Goal: Answer question/provide support

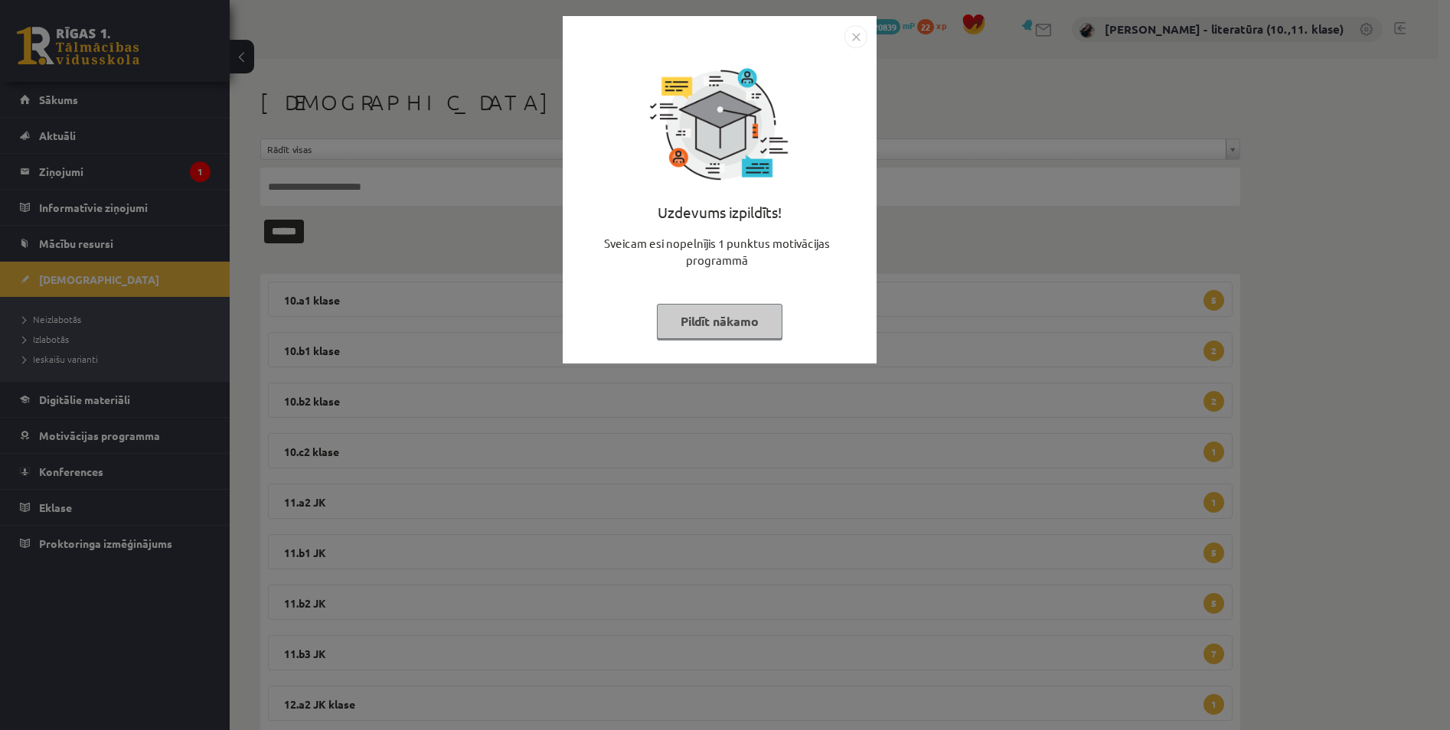
click at [857, 41] on img "Close" at bounding box center [855, 36] width 23 height 23
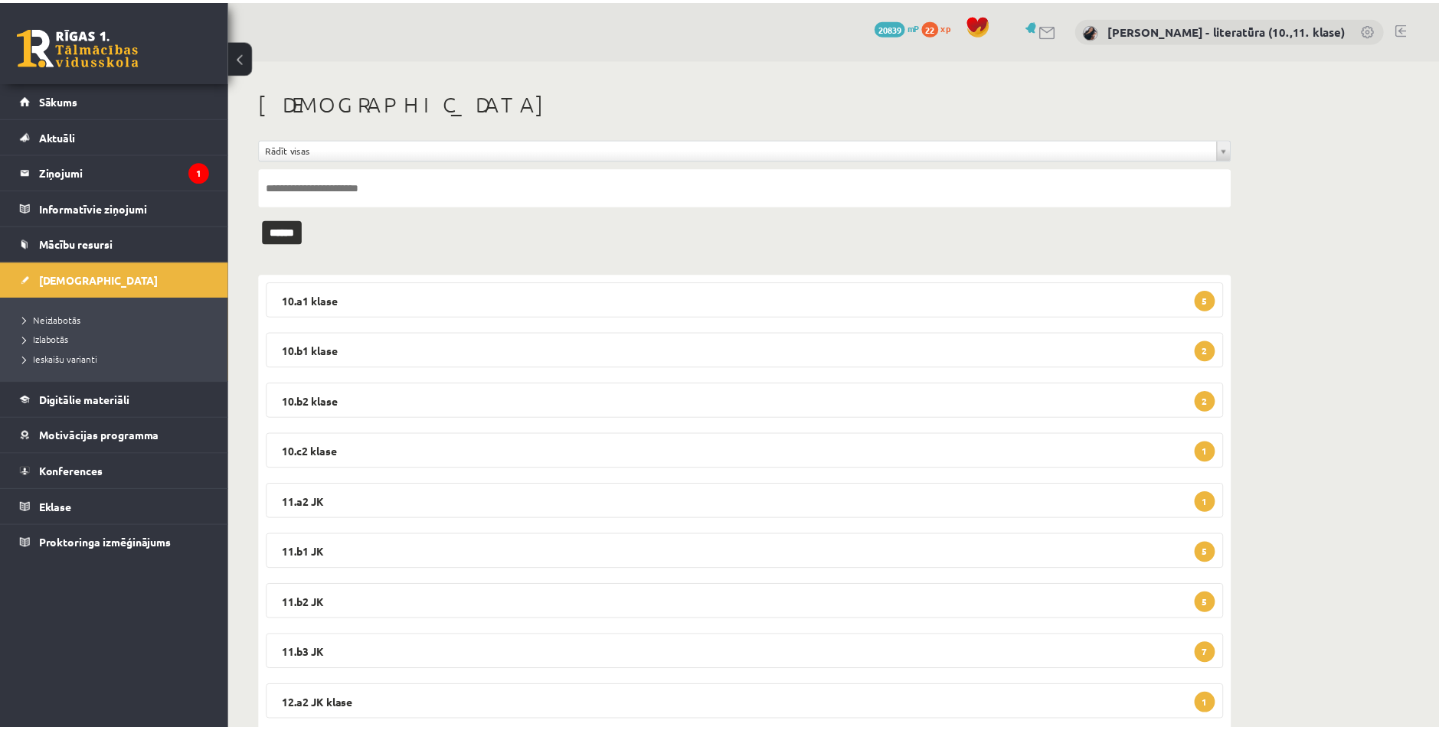
scroll to position [145, 0]
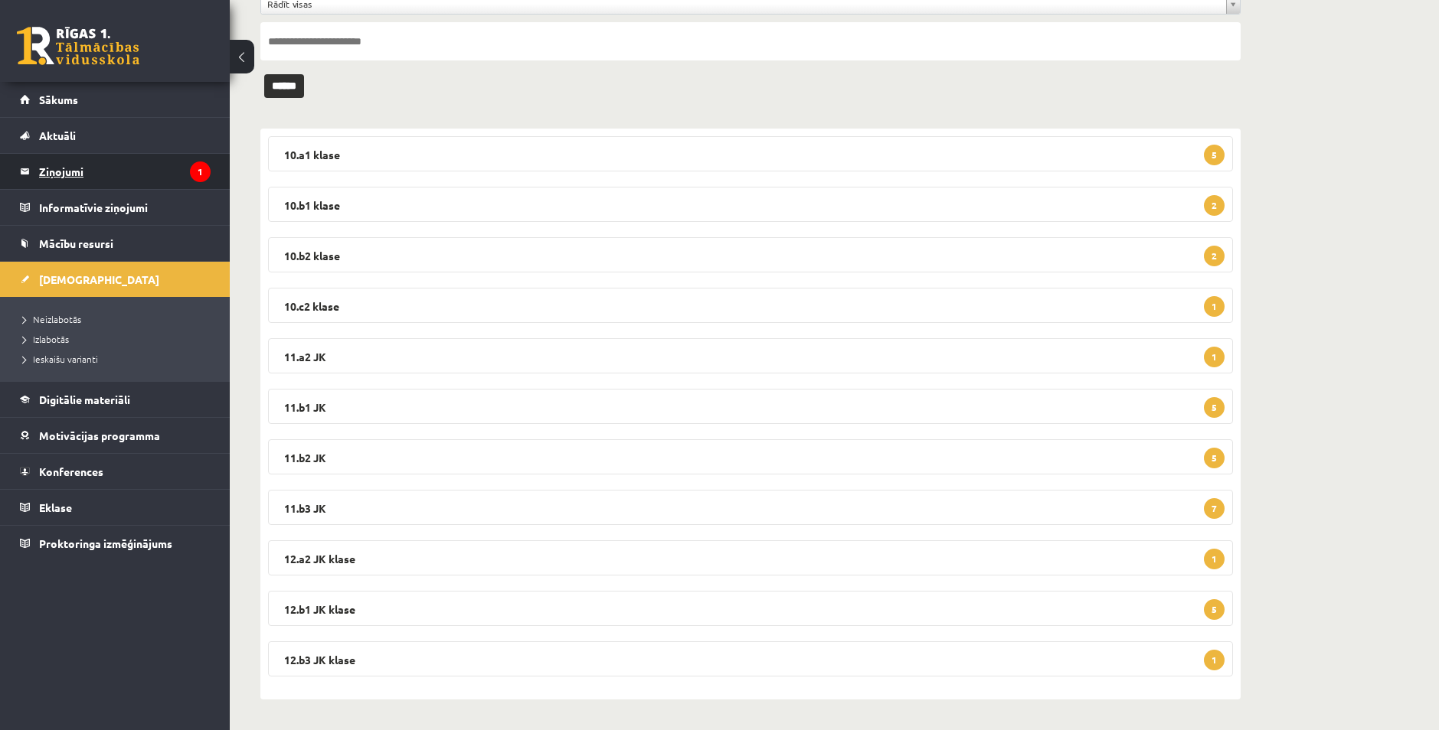
click at [120, 168] on legend "Ziņojumi 1" at bounding box center [124, 171] width 171 height 35
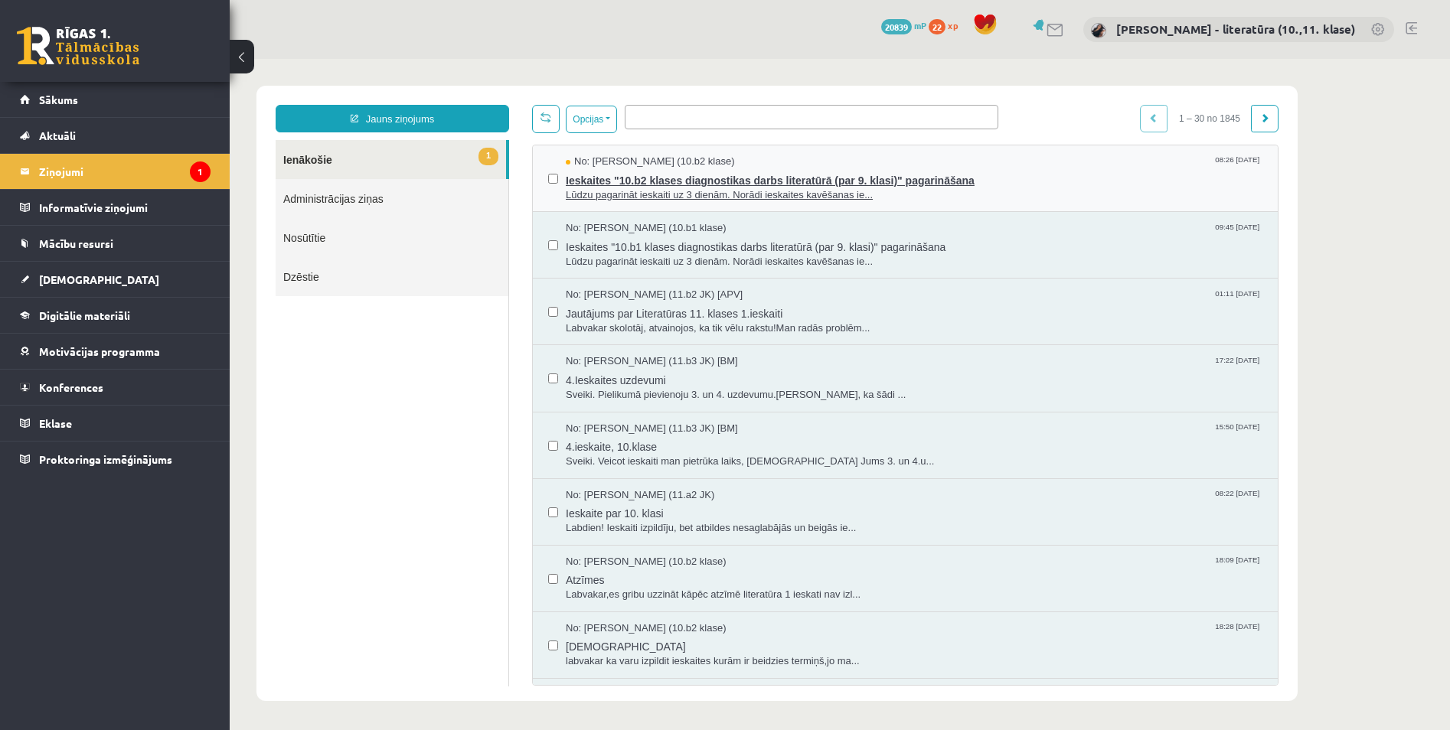
click at [665, 177] on span "Ieskaites "10.b2 klases diagnostikas darbs literatūrā (par 9. klasi)" pagarināš…" at bounding box center [914, 178] width 697 height 19
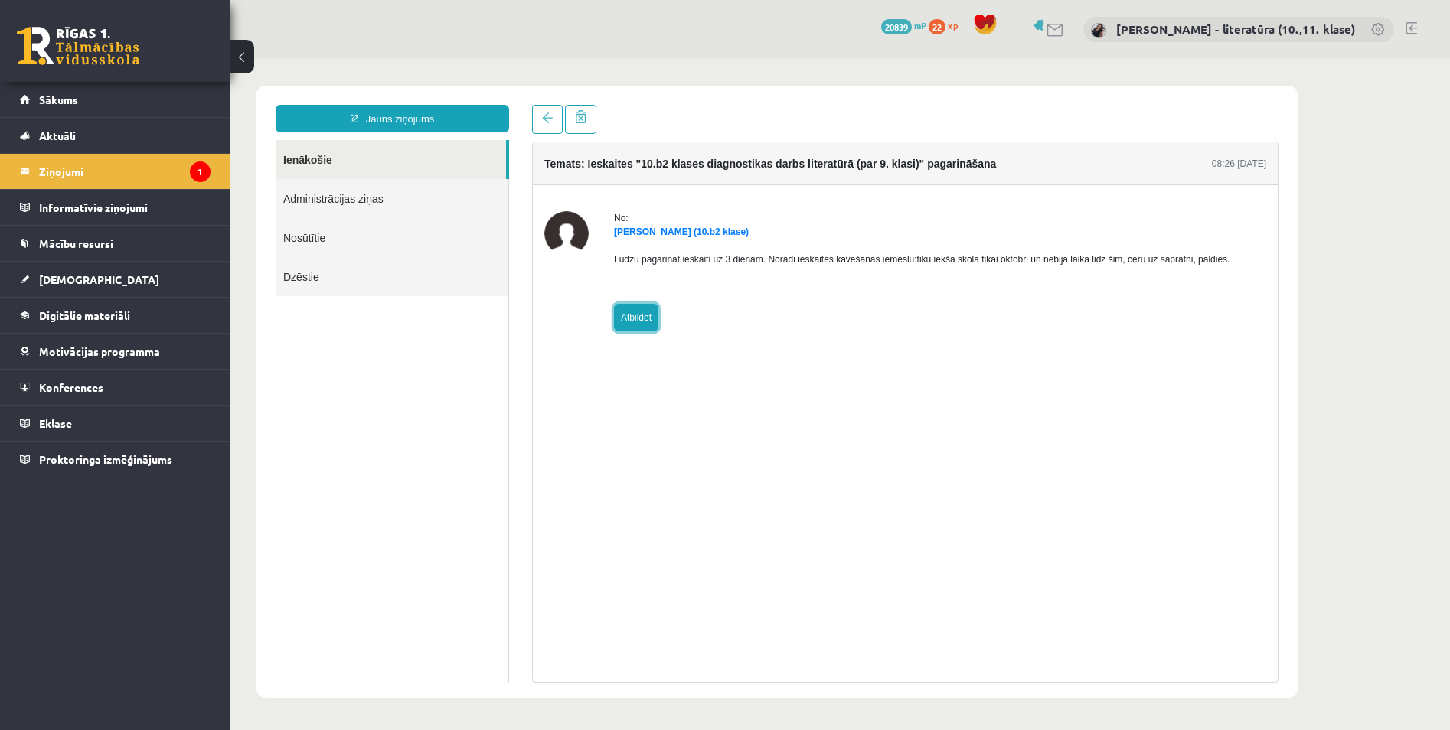
click at [636, 315] on link "Atbildēt" at bounding box center [636, 318] width 44 height 28
type input "**********"
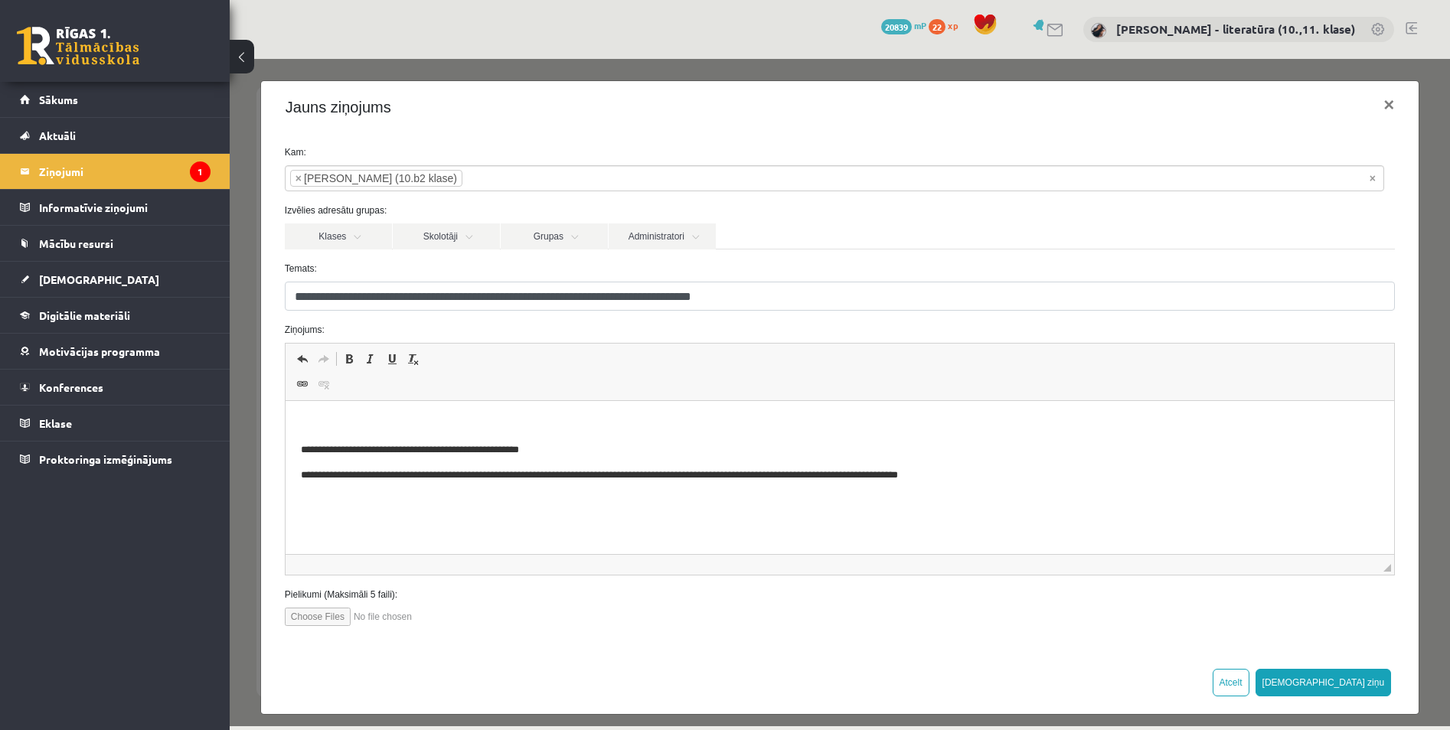
click at [599, 392] on span "Editor toolbars Undo Keyboard shortcut Ctrl+Z Redo Keyboard shortcut Ctrl+Y Bol…" at bounding box center [840, 372] width 1109 height 57
click at [596, 427] on p "Editor, wiswyg-editor-47433961057980-1760351715-507" at bounding box center [839, 424] width 1078 height 16
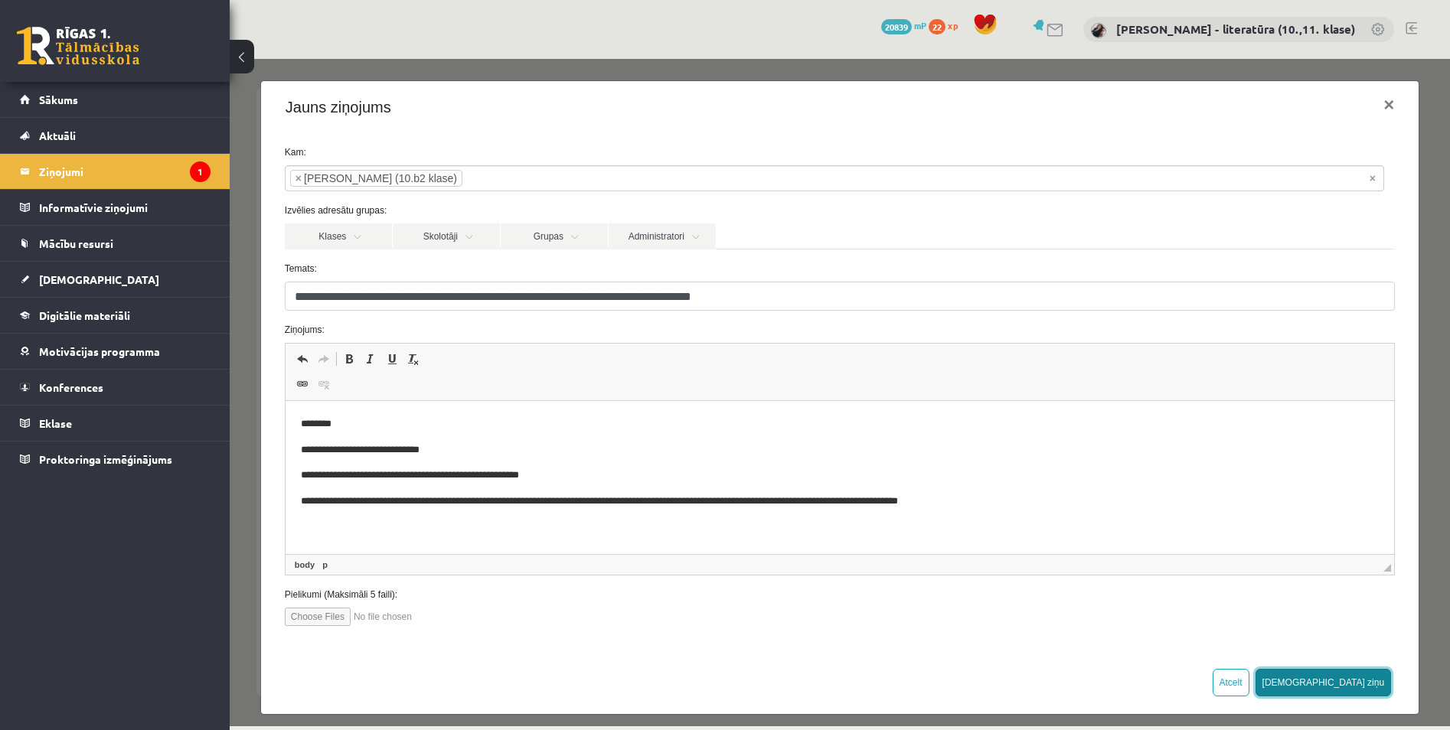
click at [1368, 684] on button "Sūtīt ziņu" at bounding box center [1324, 683] width 136 height 28
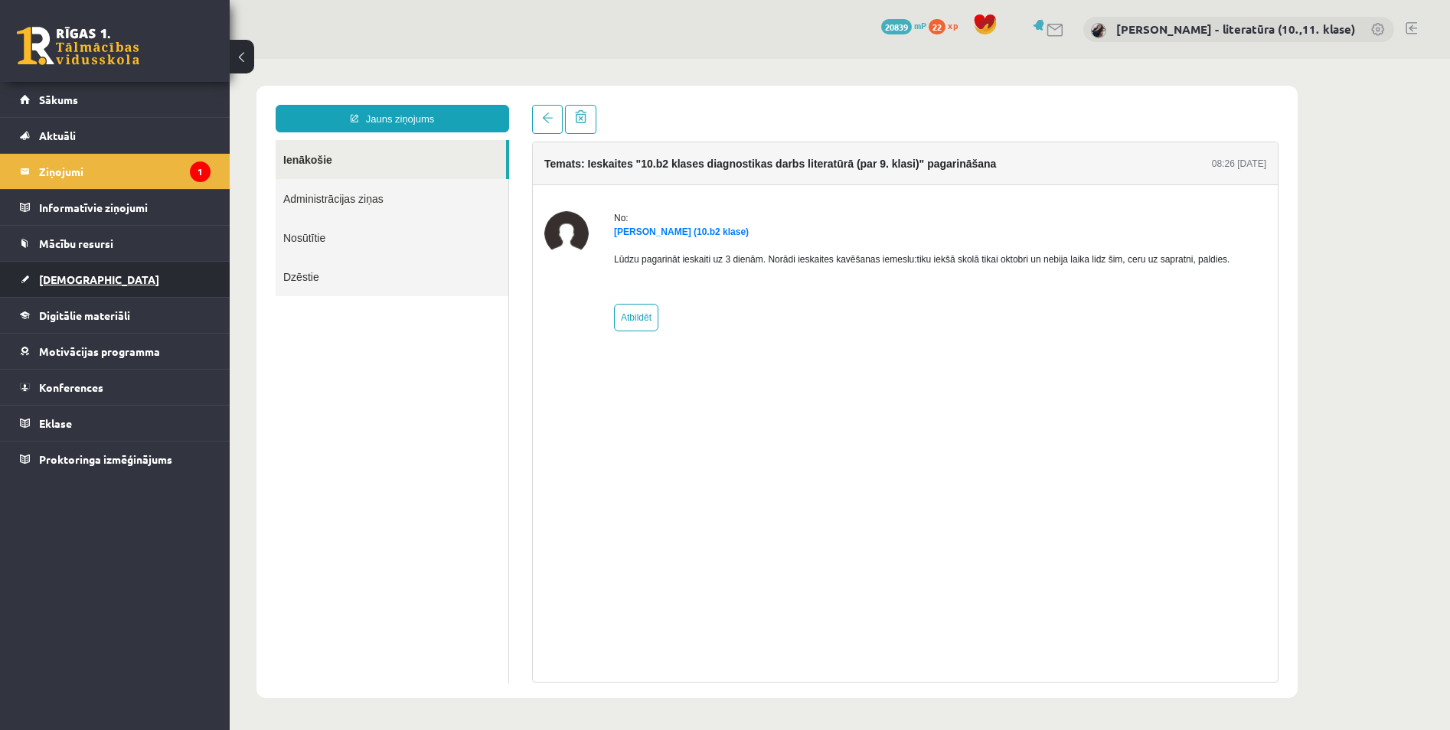
click at [90, 275] on link "[DEMOGRAPHIC_DATA]" at bounding box center [115, 279] width 191 height 35
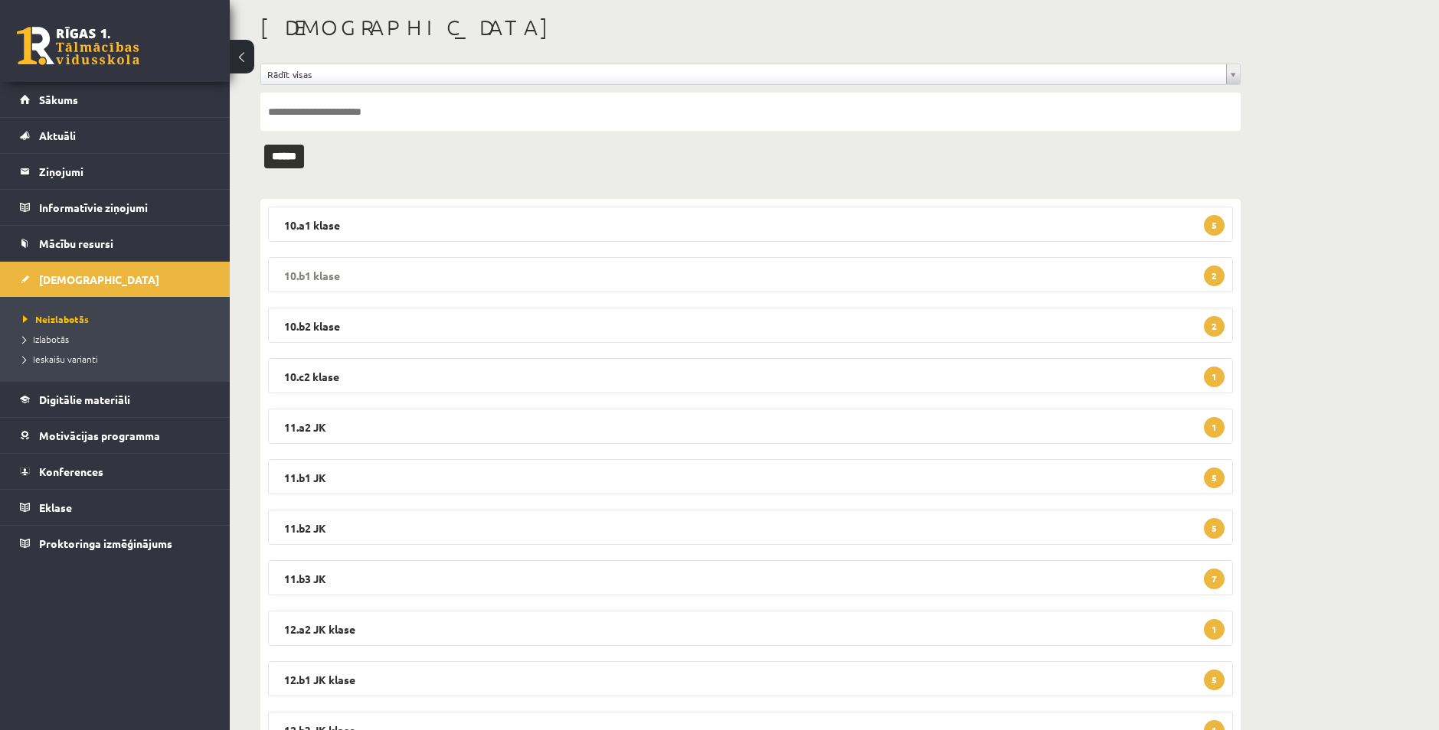
scroll to position [145, 0]
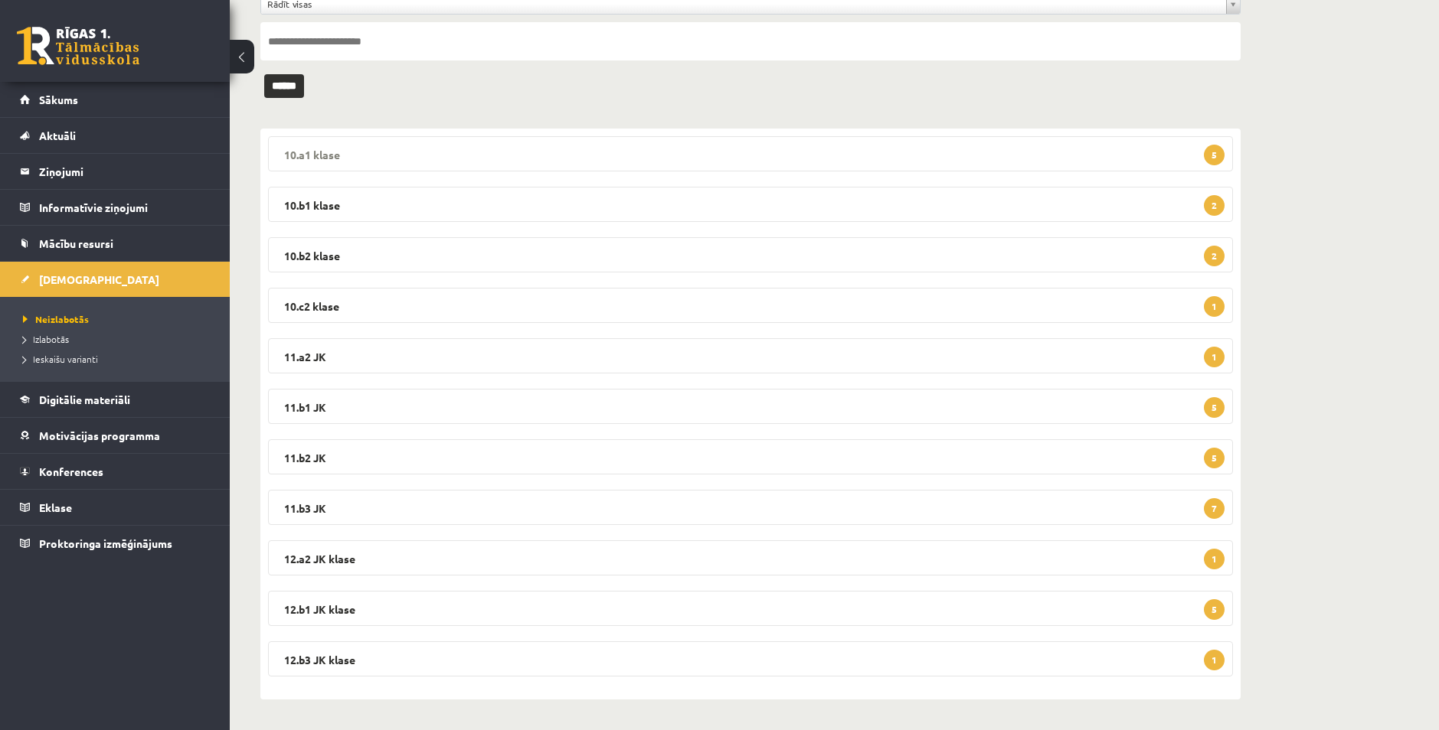
click at [490, 153] on legend "10.a1 klase 5" at bounding box center [750, 153] width 965 height 35
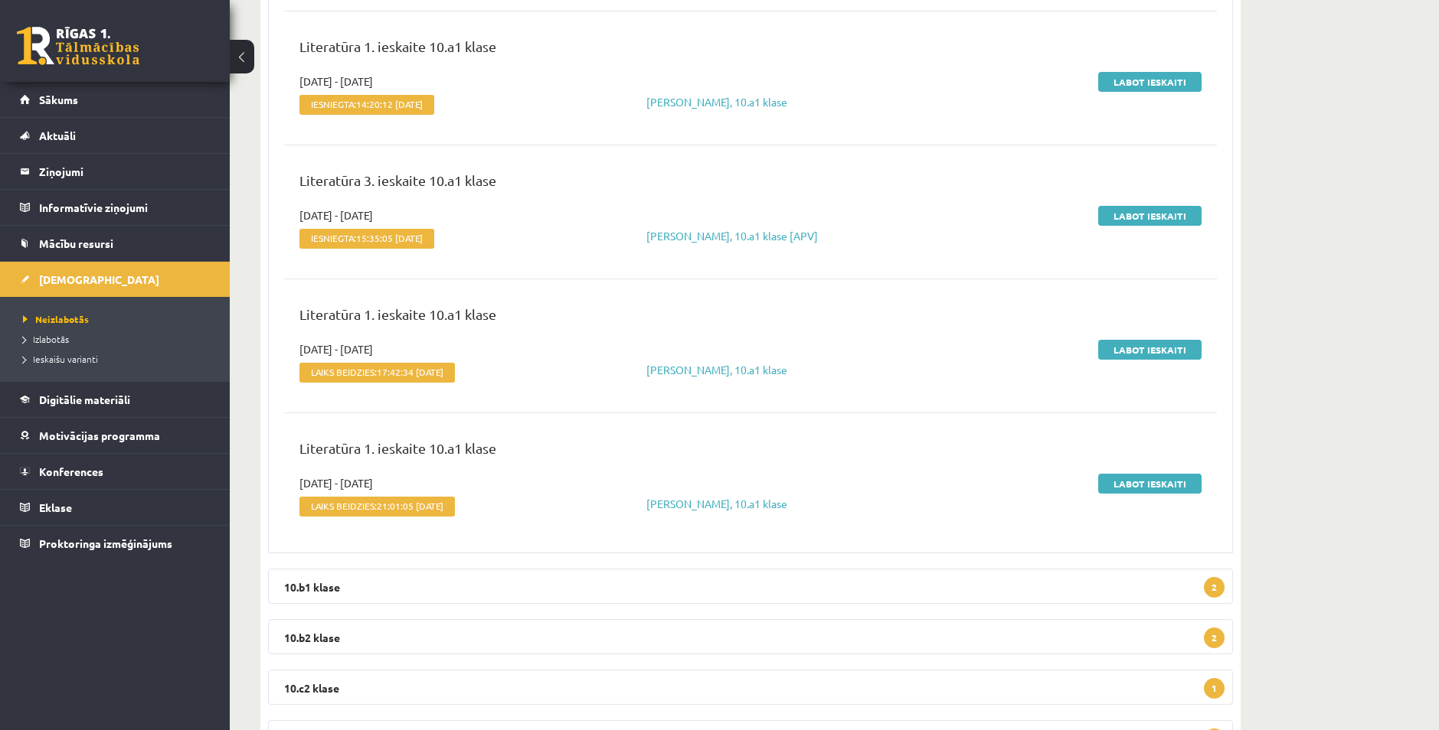
scroll to position [222, 0]
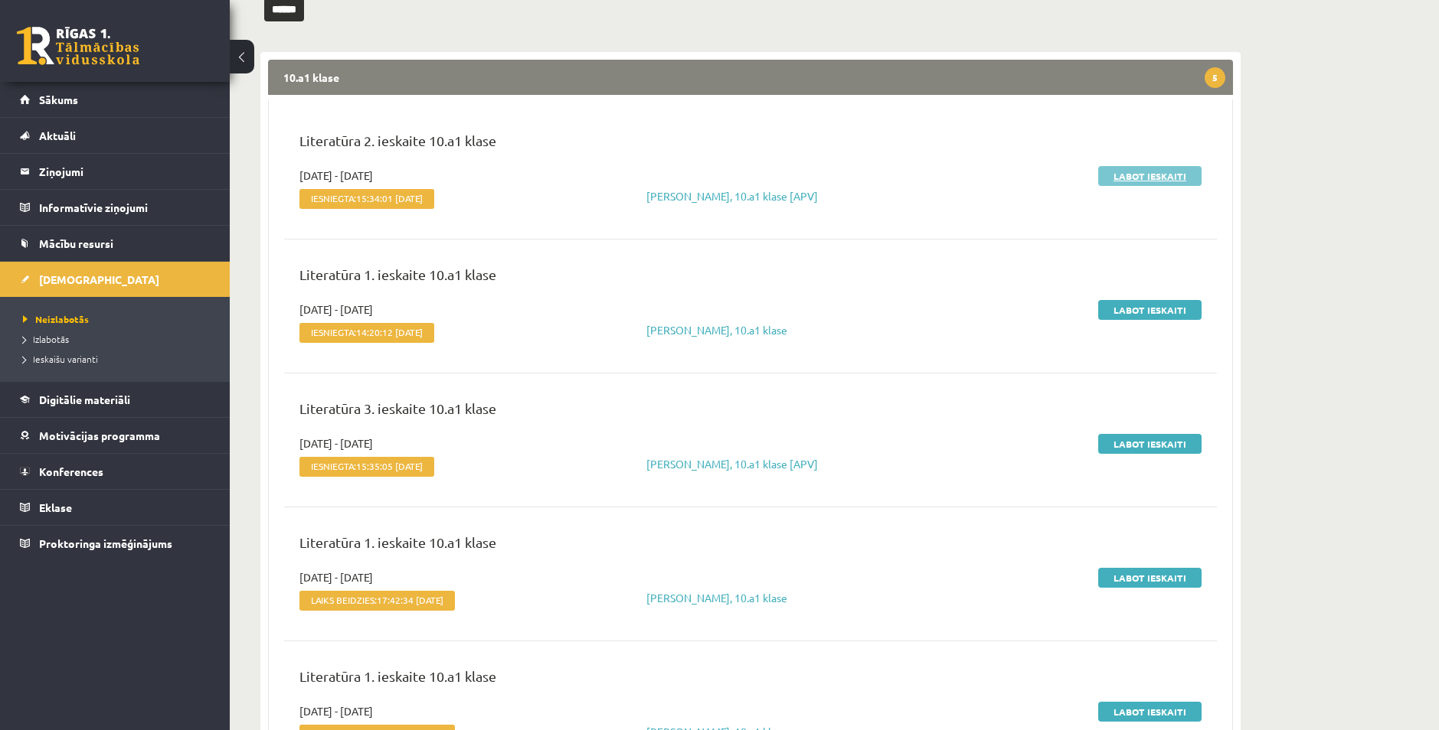
click at [1187, 181] on link "Labot ieskaiti" at bounding box center [1149, 176] width 103 height 20
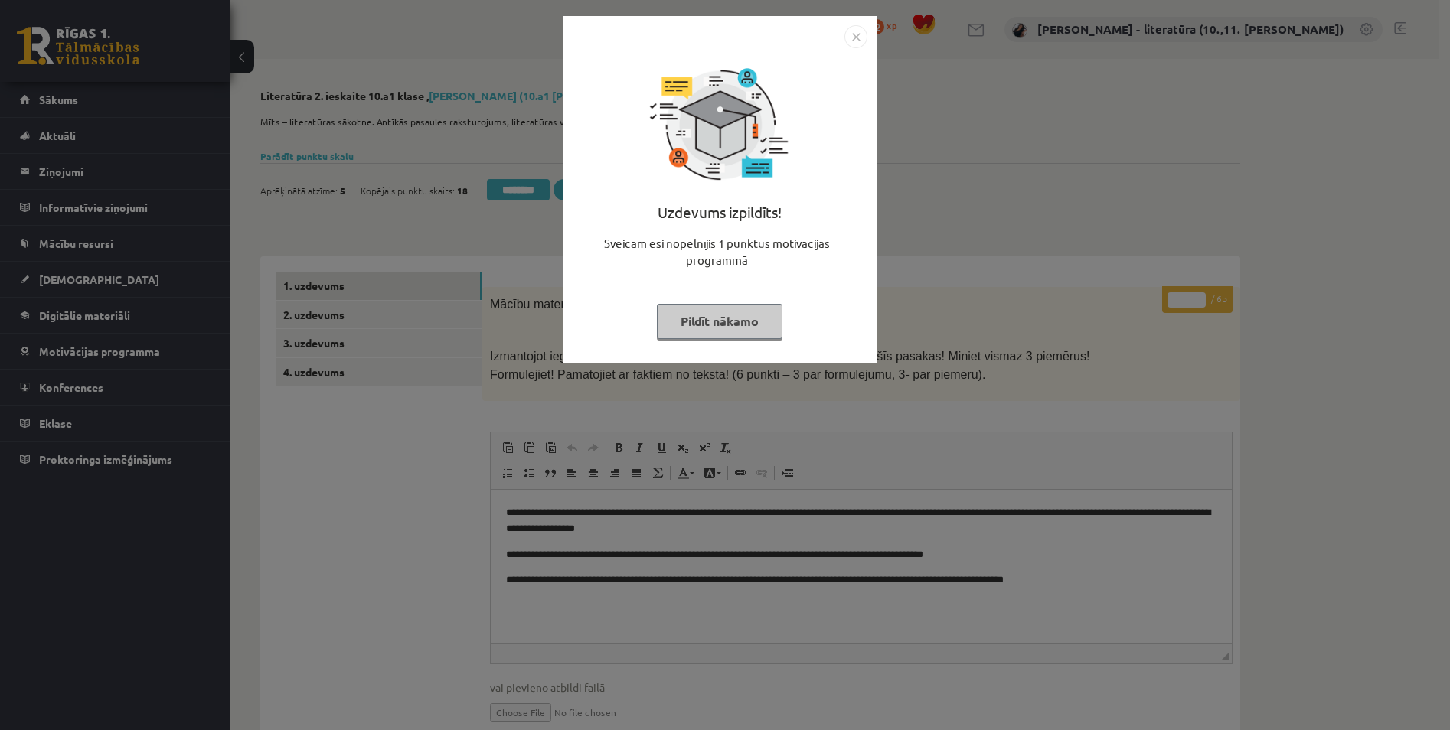
click at [764, 327] on button "Pildīt nākamo" at bounding box center [720, 321] width 126 height 35
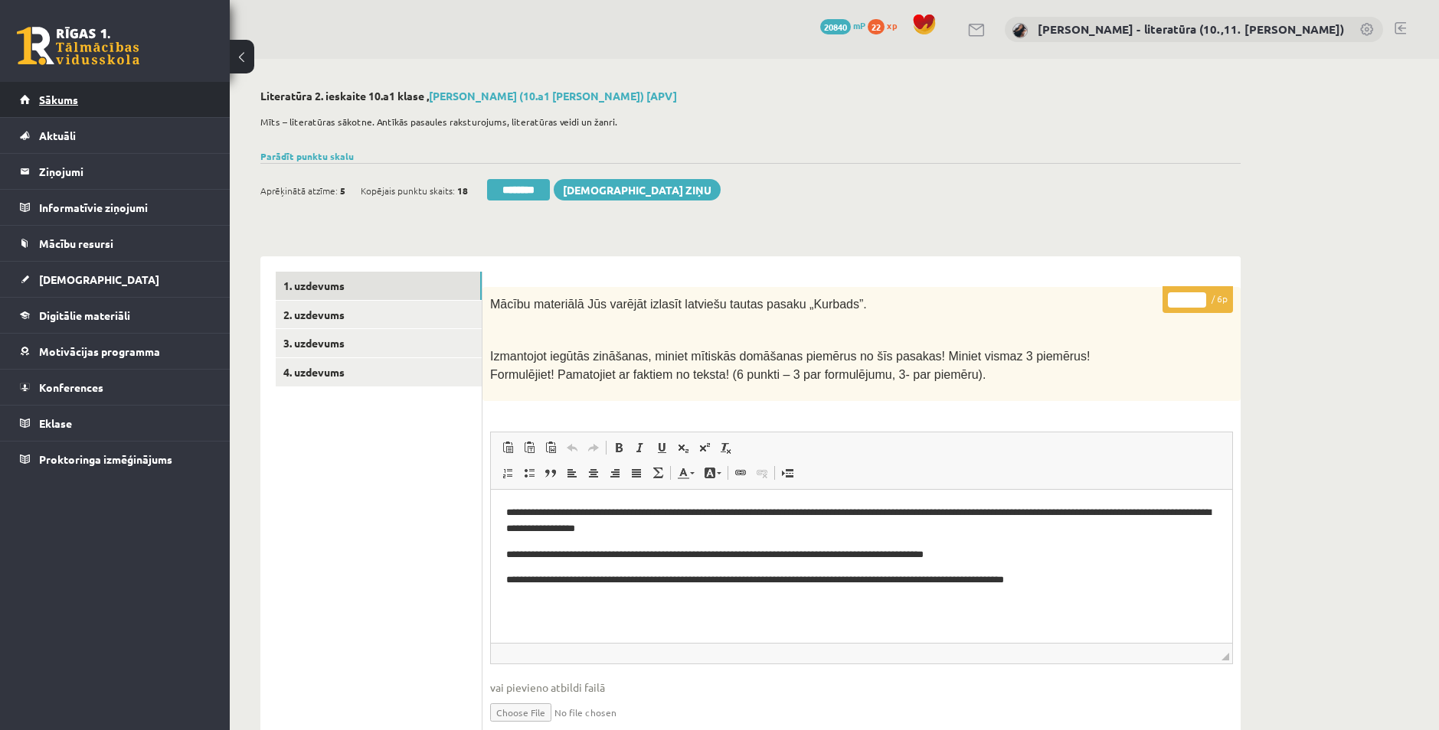
click at [133, 105] on link "Sākums" at bounding box center [115, 99] width 191 height 35
